Goal: Navigation & Orientation: Go to known website

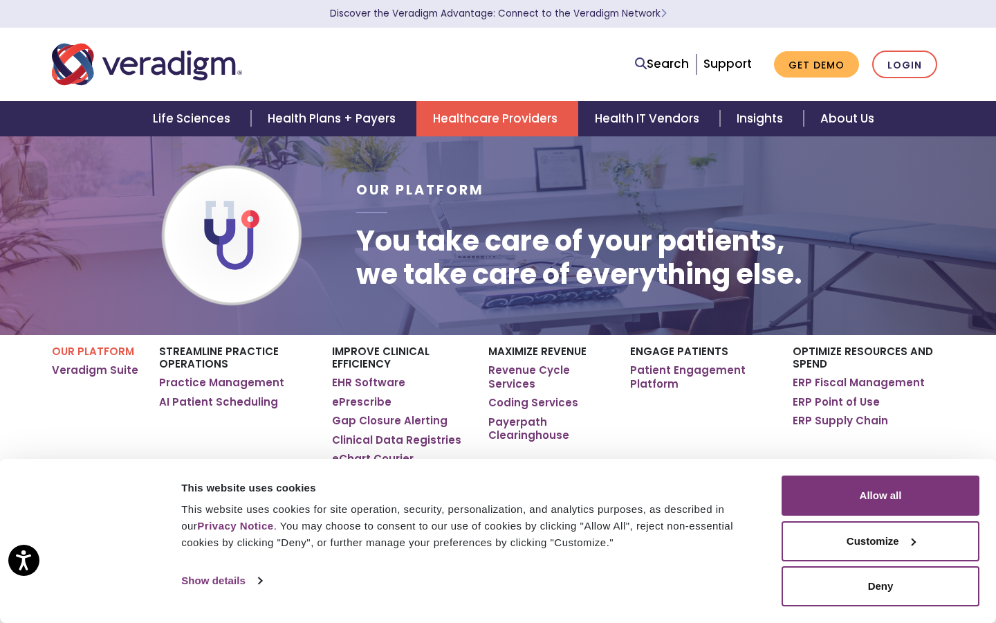
scroll to position [1, 0]
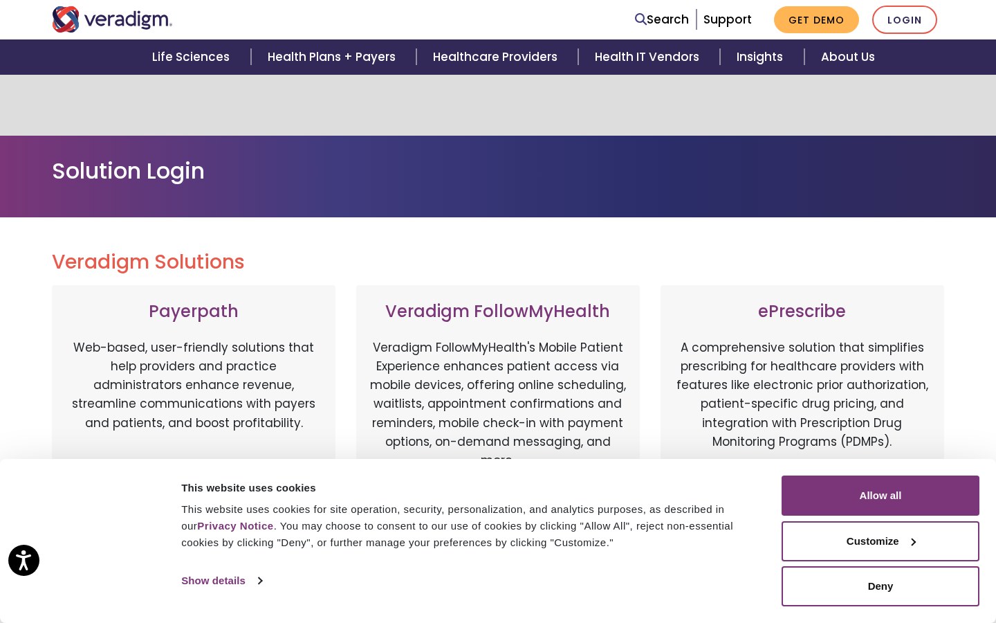
scroll to position [720, 0]
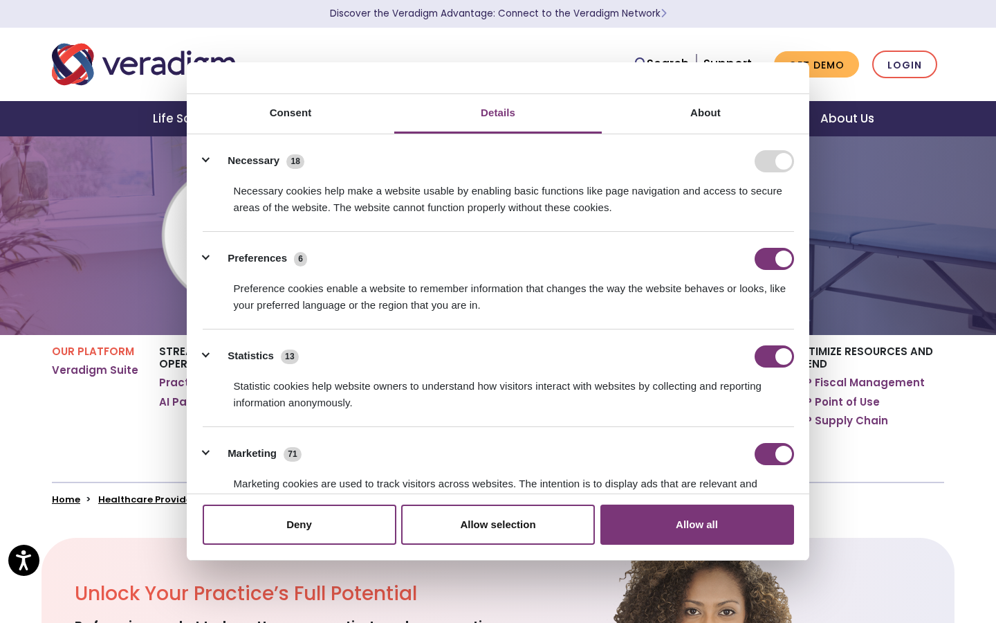
scroll to position [1, 0]
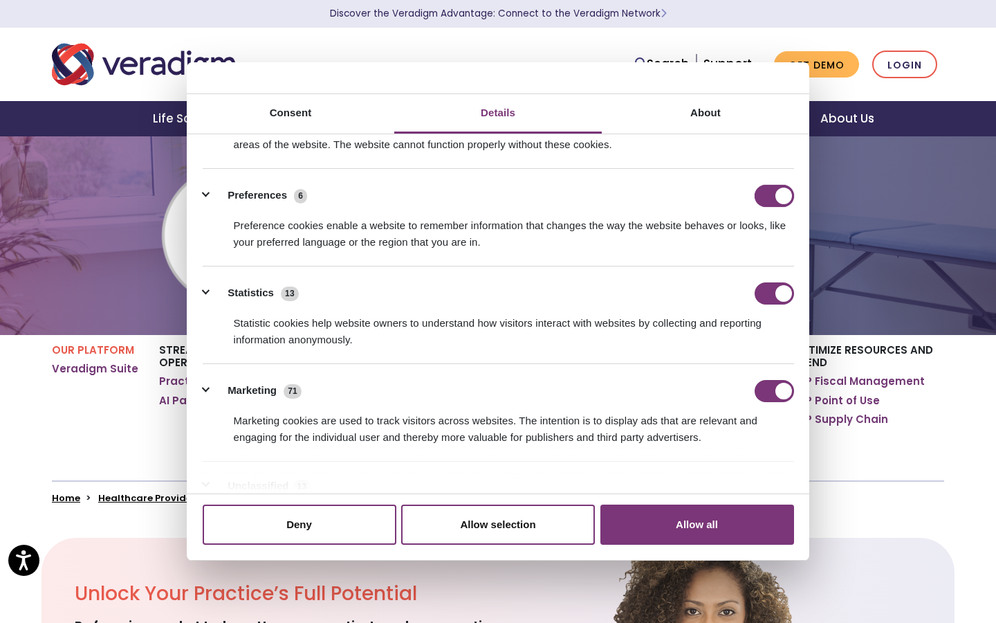
click at [774, 195] on input "Preferences" at bounding box center [774, 196] width 39 height 22
checkbox input "false"
click at [774, 293] on input "Statistics" at bounding box center [774, 293] width 39 height 22
checkbox input "false"
click at [774, 390] on input "Marketing" at bounding box center [774, 391] width 39 height 22
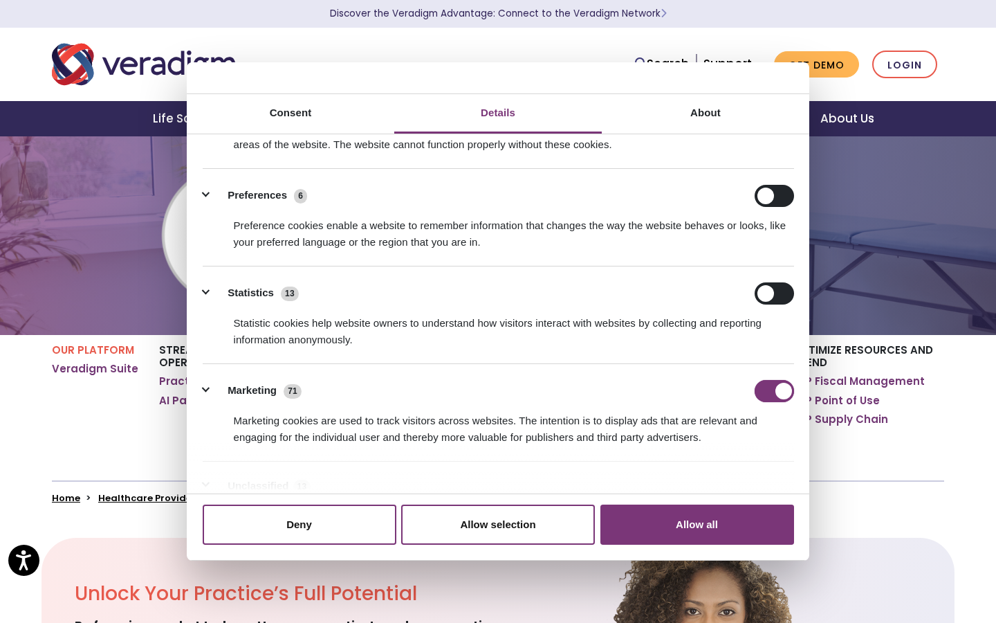
checkbox input "false"
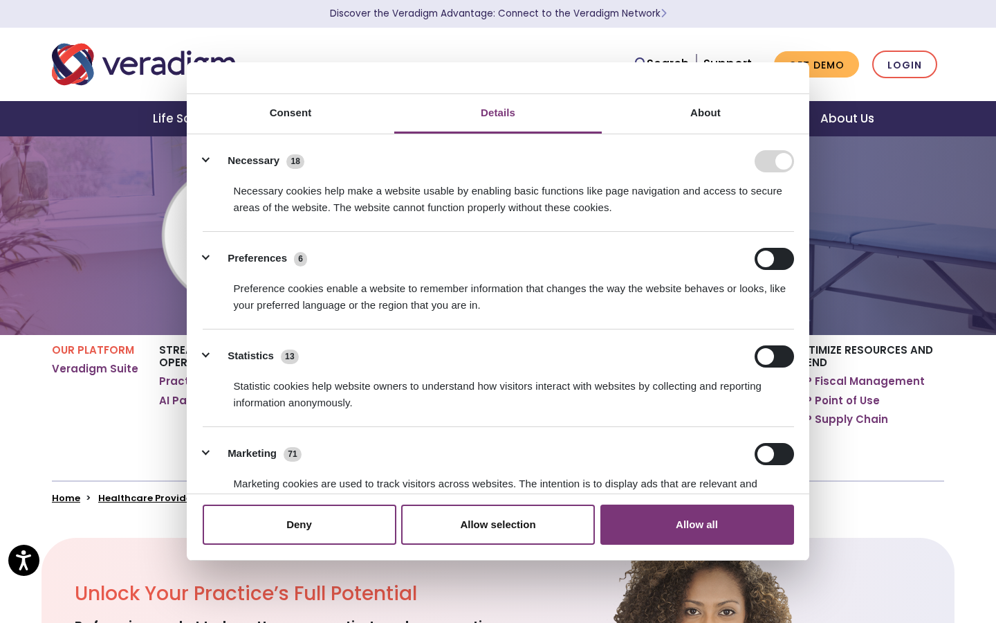
scroll to position [177, 0]
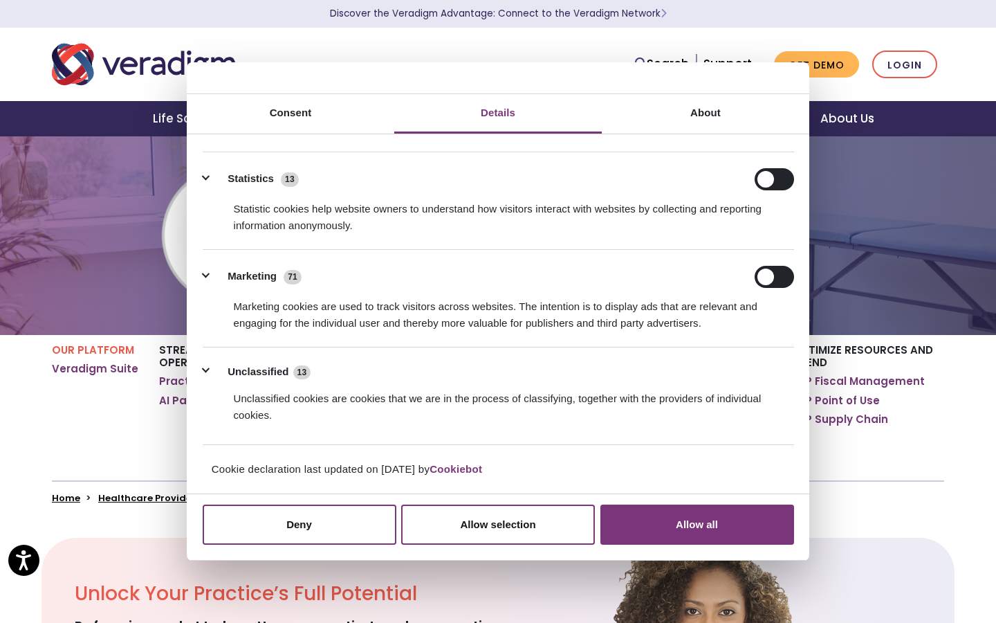
click at [697, 524] on button "Allow all" at bounding box center [698, 524] width 194 height 40
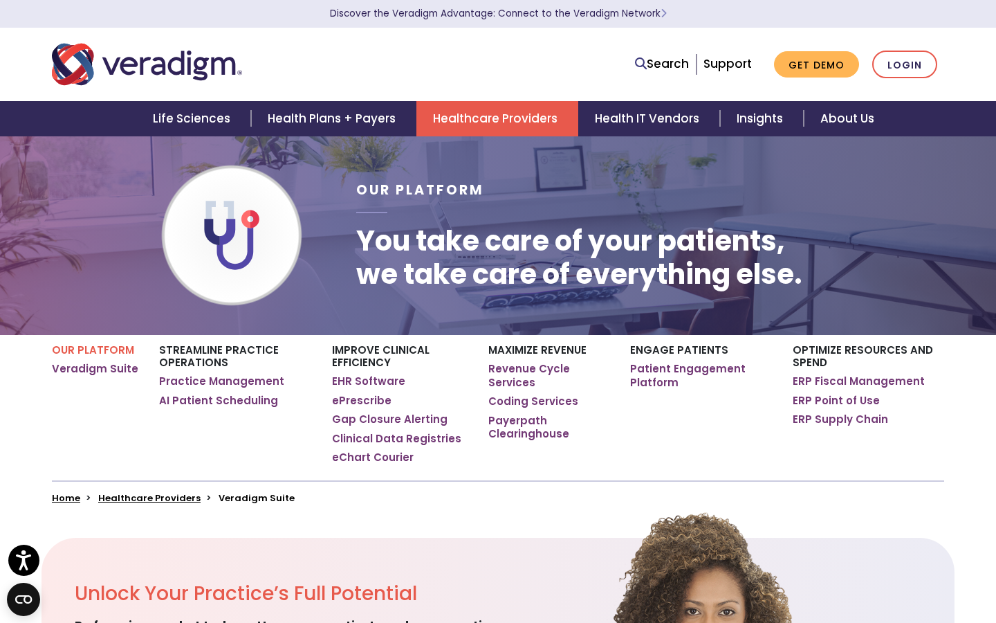
scroll to position [1, 0]
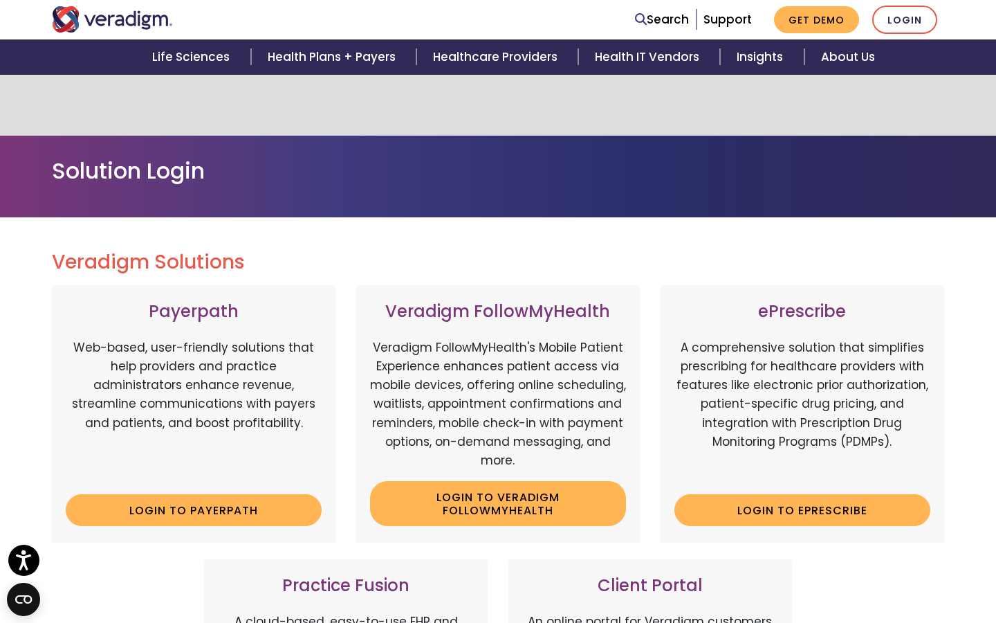
scroll to position [720, 0]
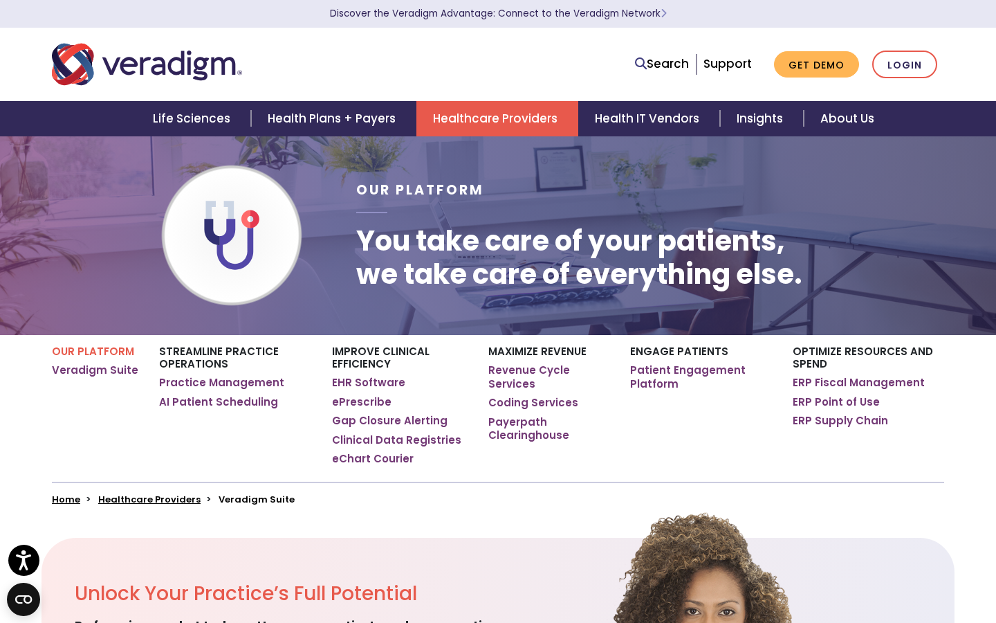
scroll to position [2860, 0]
